Goal: Communication & Community: Connect with others

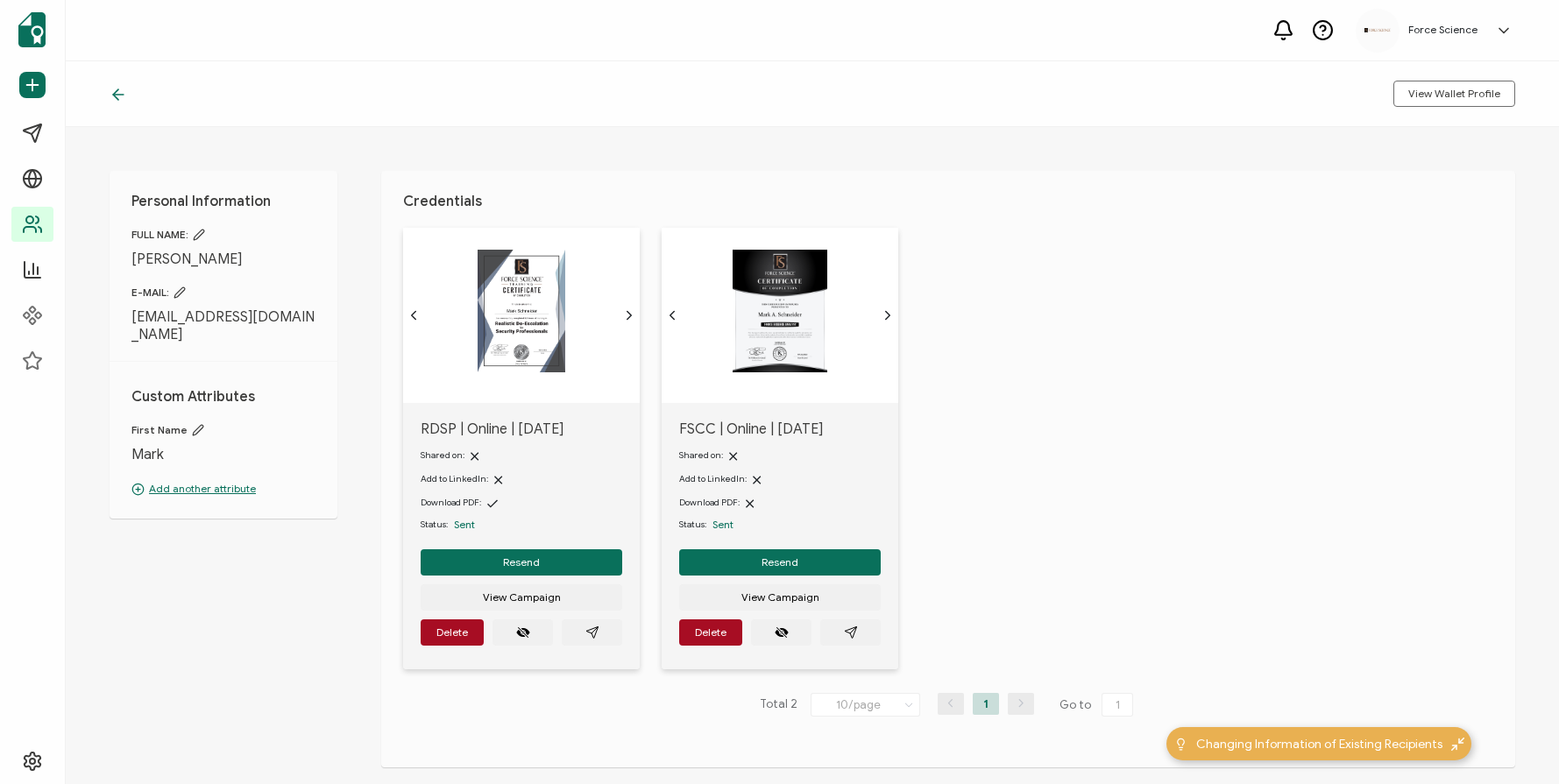
scroll to position [81, 0]
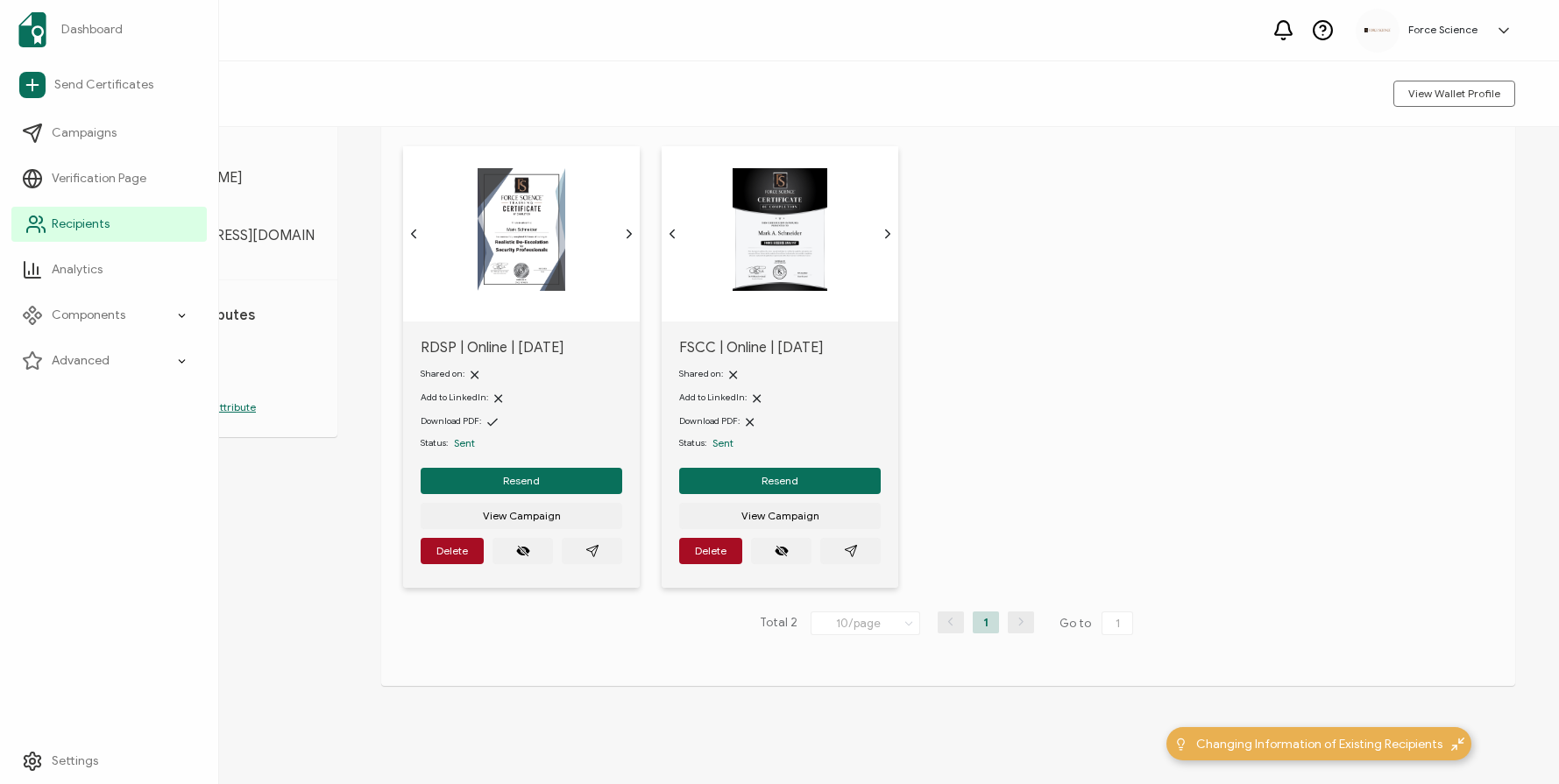
click at [62, 218] on span "Recipients" at bounding box center [80, 224] width 58 height 18
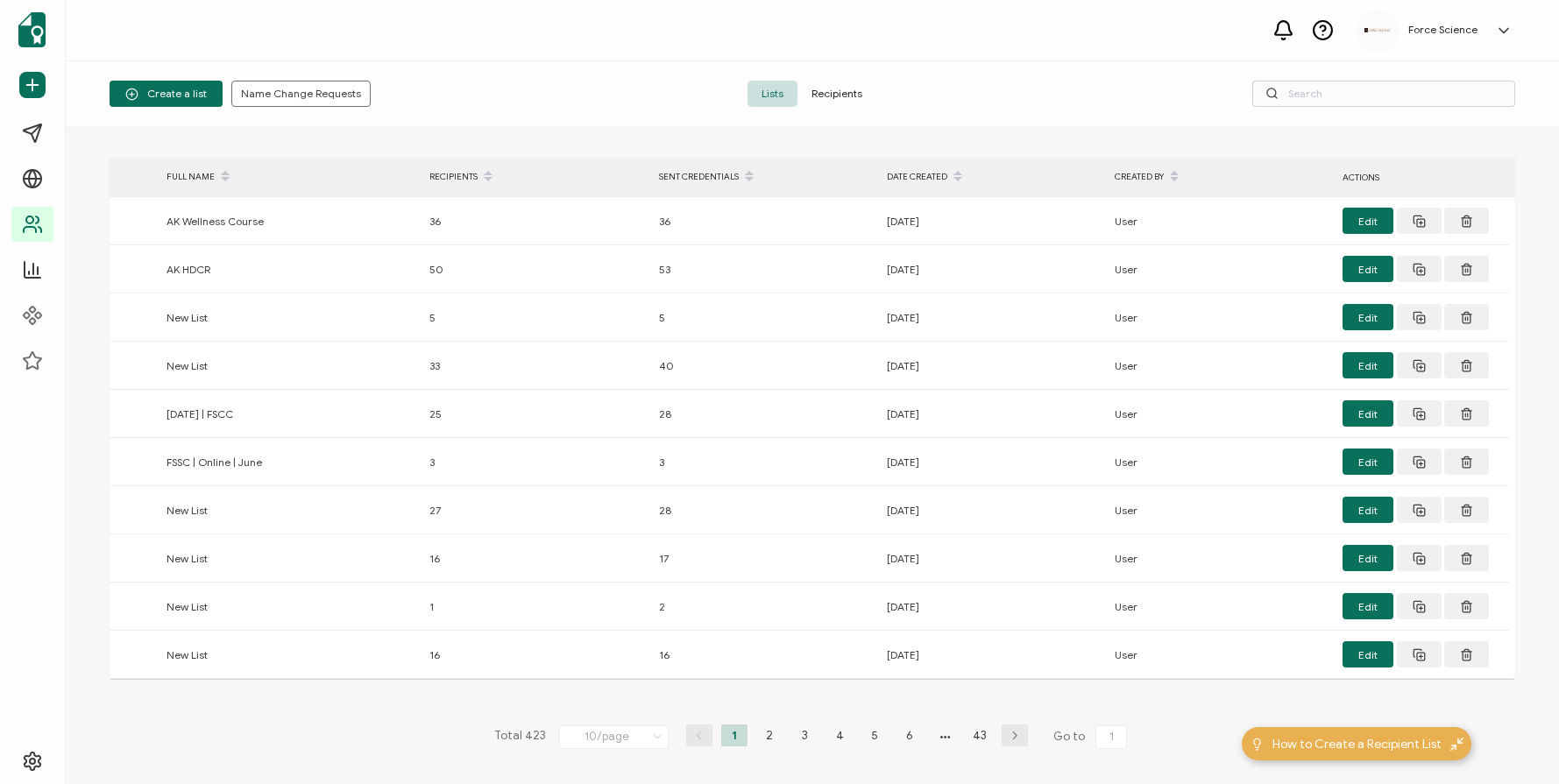
drag, startPoint x: 800, startPoint y: 98, endPoint x: 812, endPoint y: 94, distance: 12.6
click at [809, 94] on span "Recipients" at bounding box center [837, 93] width 79 height 26
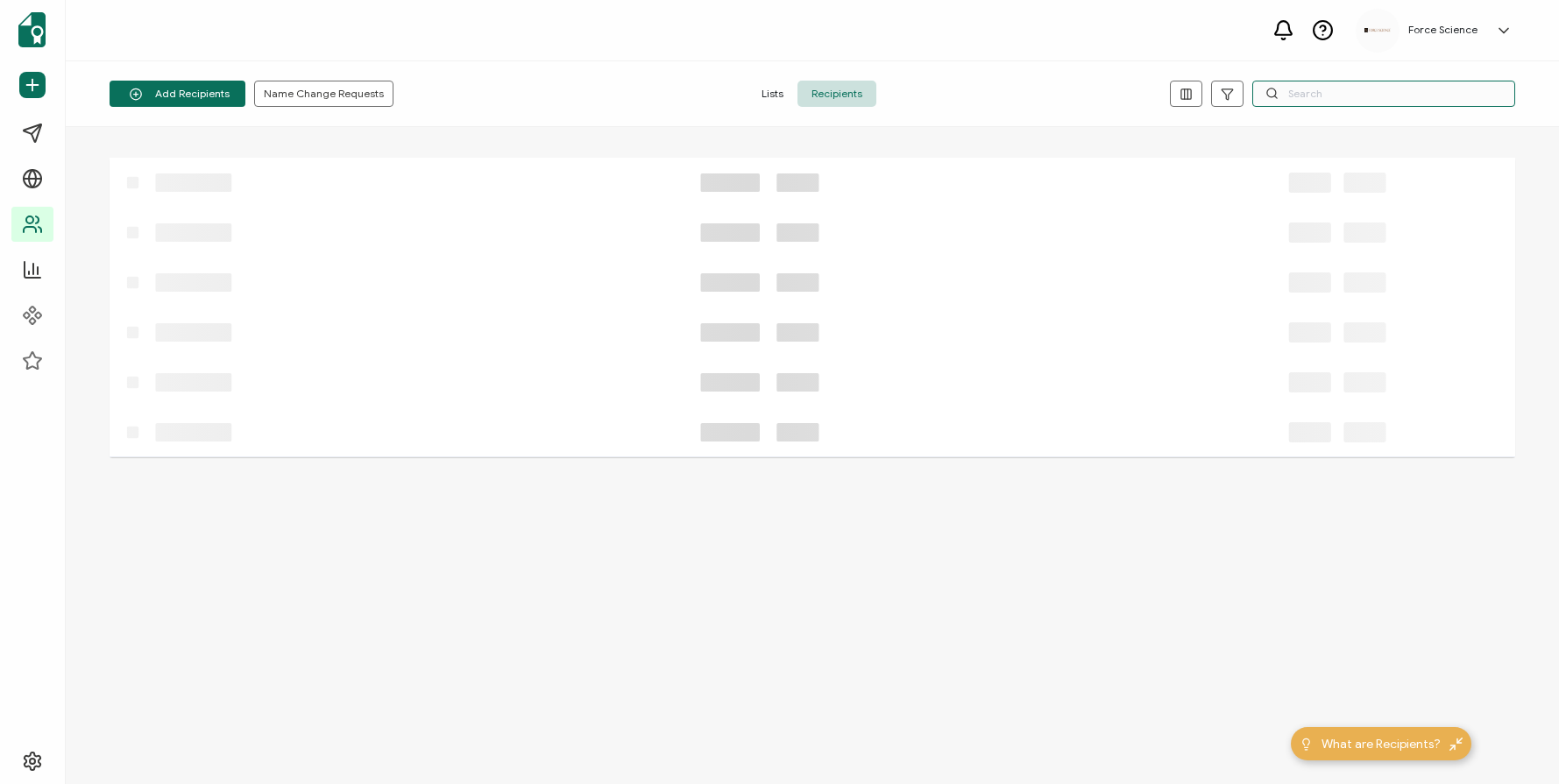
click at [1291, 97] on input "text" at bounding box center [1384, 93] width 263 height 26
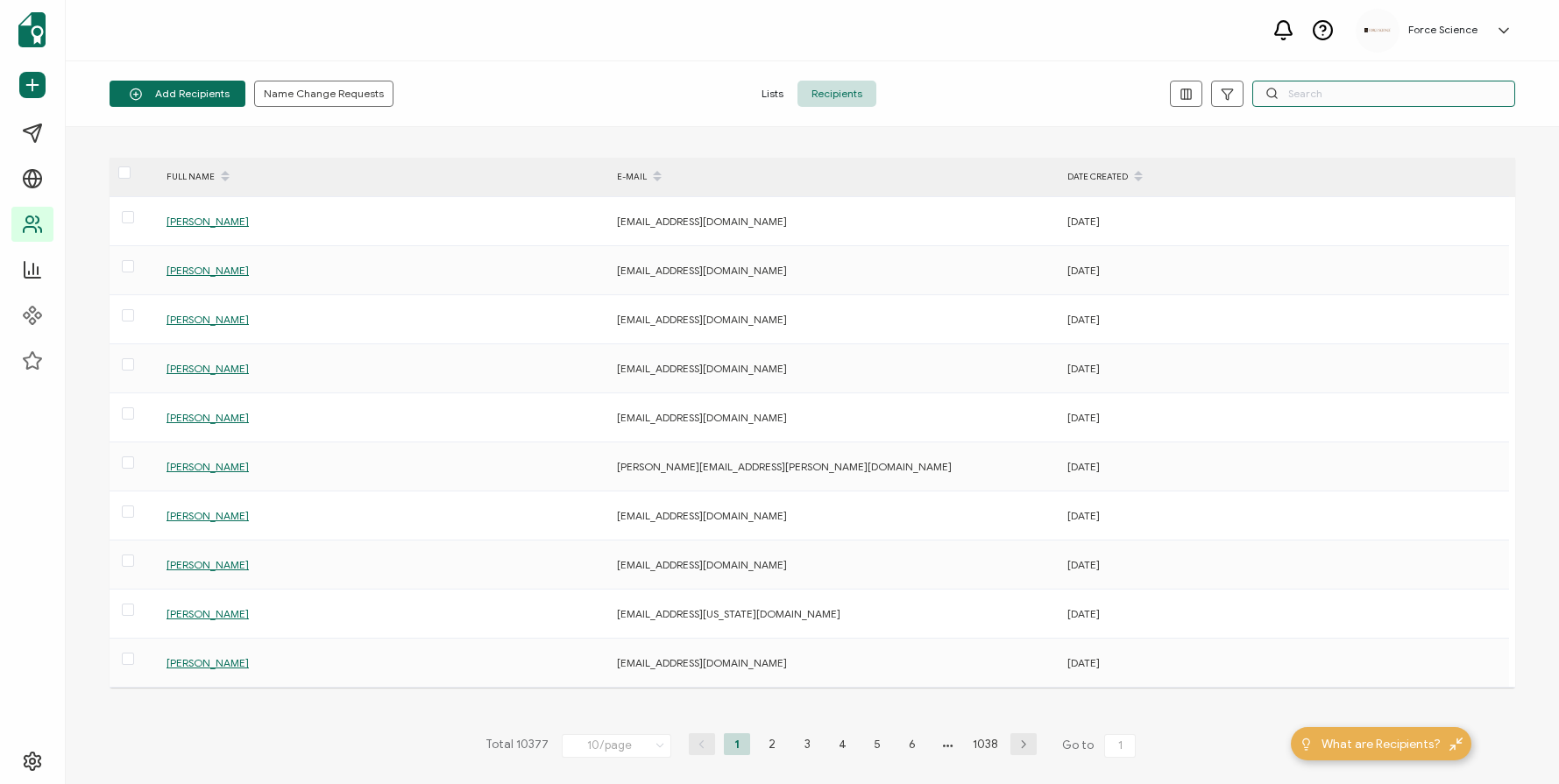
paste input "[PERSON_NAME][EMAIL_ADDRESS][PERSON_NAME][DOMAIN_NAME]"
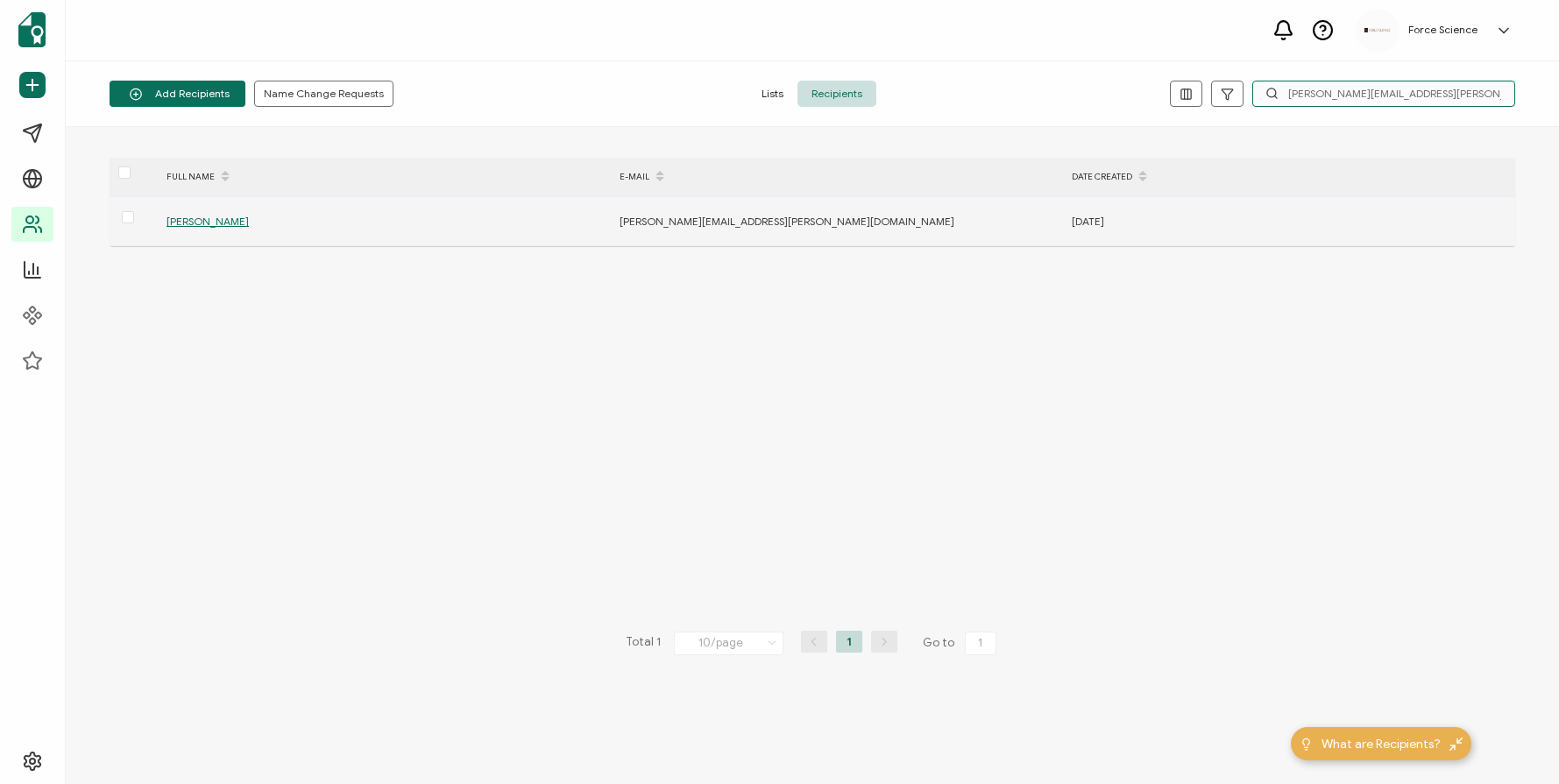
type input "[PERSON_NAME][EMAIL_ADDRESS][PERSON_NAME][DOMAIN_NAME]"
click at [249, 220] on span "[PERSON_NAME]" at bounding box center [207, 221] width 82 height 13
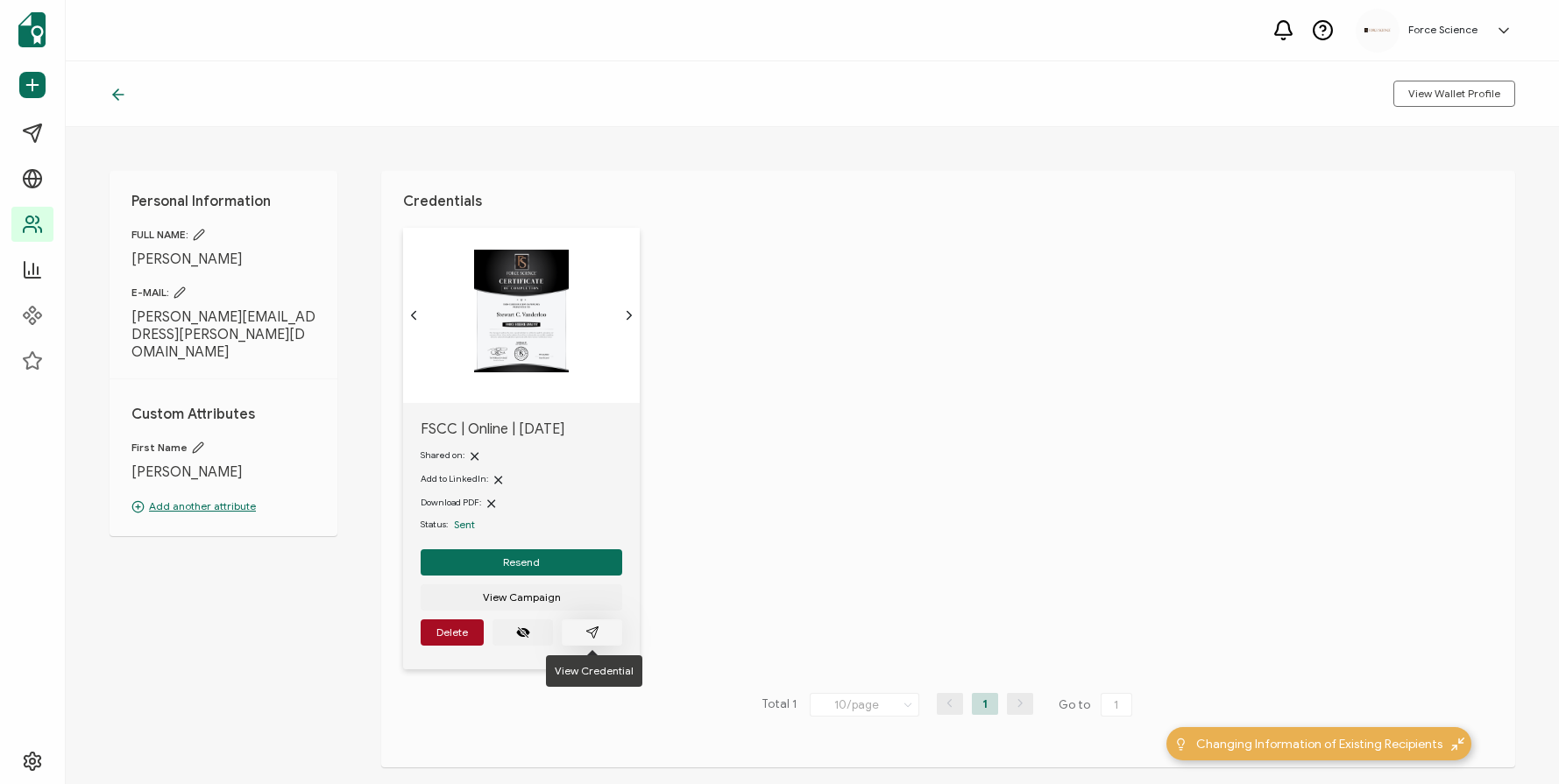
click at [595, 630] on icon "paper plane outline" at bounding box center [591, 632] width 12 height 12
